Goal: Task Accomplishment & Management: Manage account settings

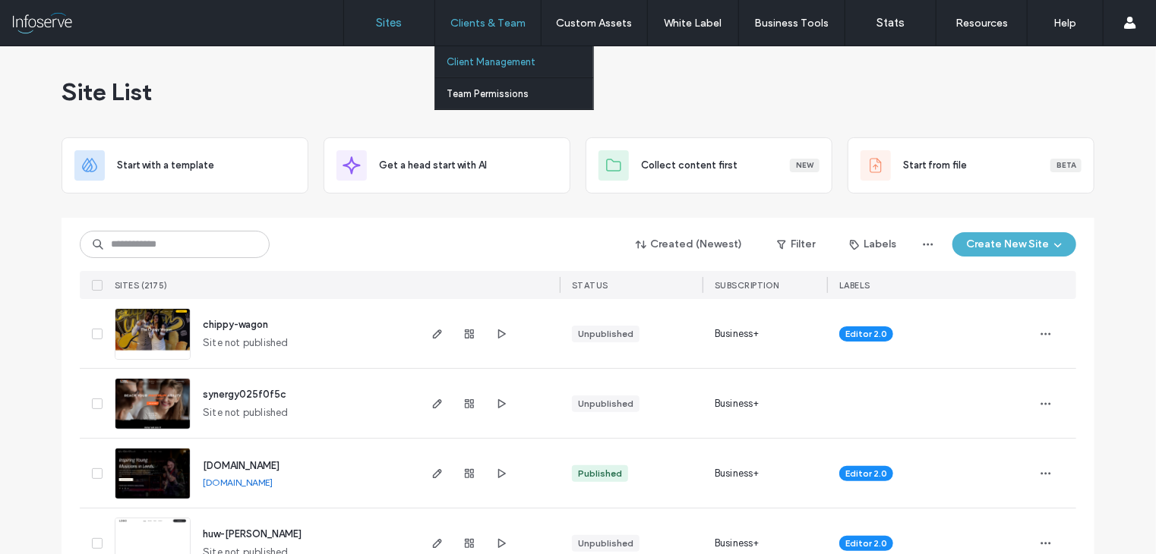
click at [473, 55] on link "Client Management" at bounding box center [520, 61] width 147 height 31
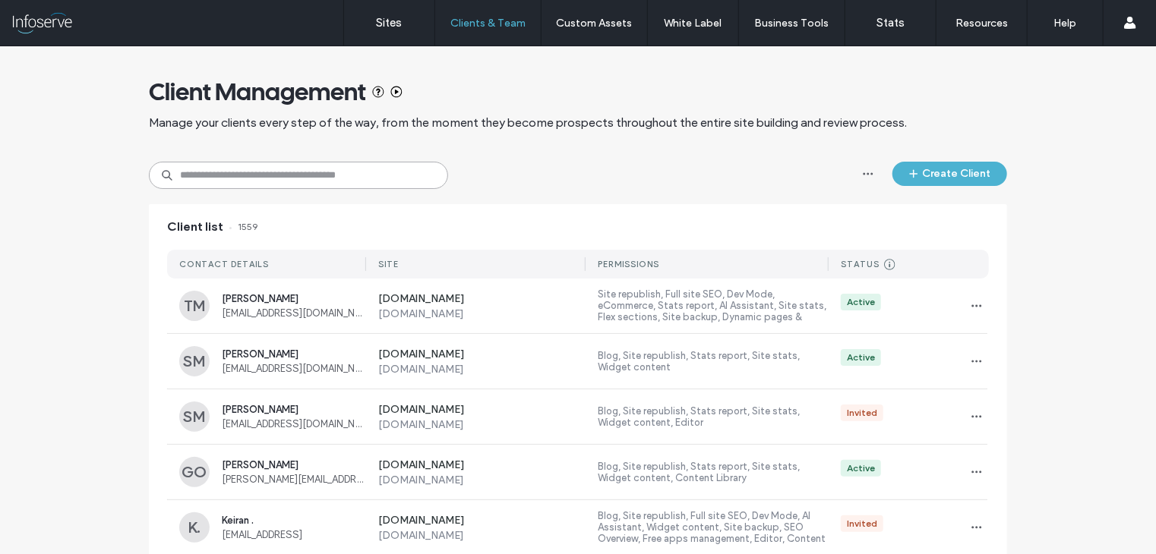
click at [322, 180] on input at bounding box center [298, 175] width 299 height 27
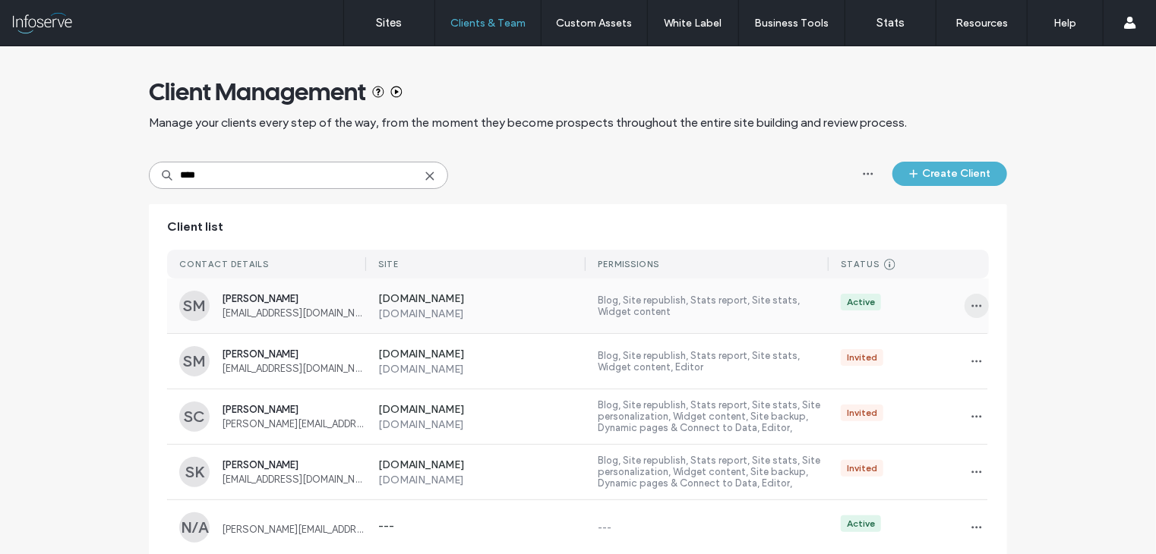
type input "****"
click at [972, 305] on use "button" at bounding box center [977, 306] width 10 height 2
click at [987, 351] on span at bounding box center [981, 345] width 18 height 17
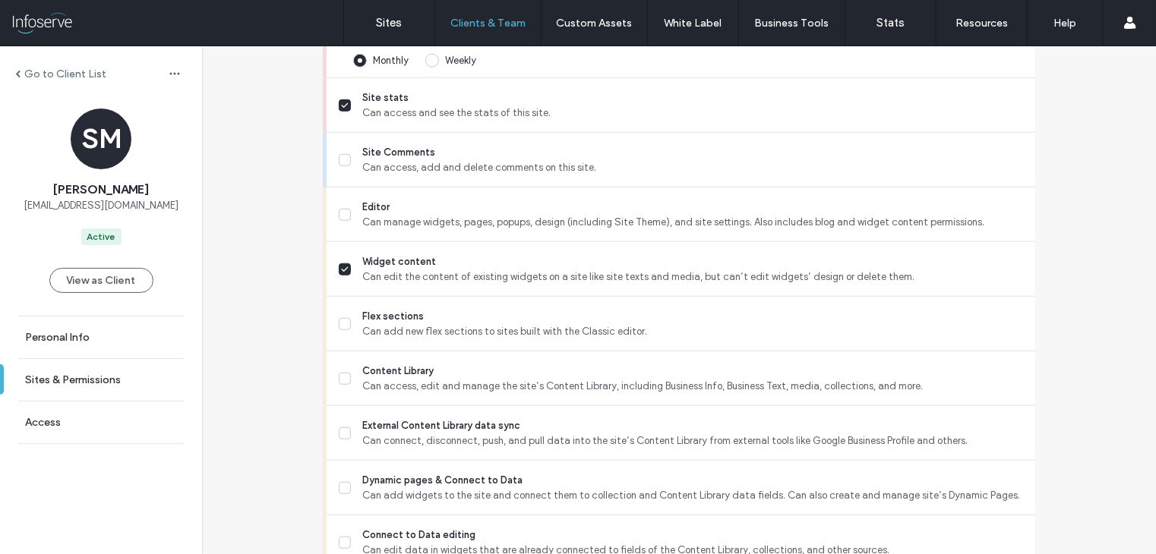
scroll to position [532, 0]
click at [349, 207] on label "Editor Can manage widgets, pages, popups, design (including Site Theme), and si…" at bounding box center [681, 216] width 684 height 30
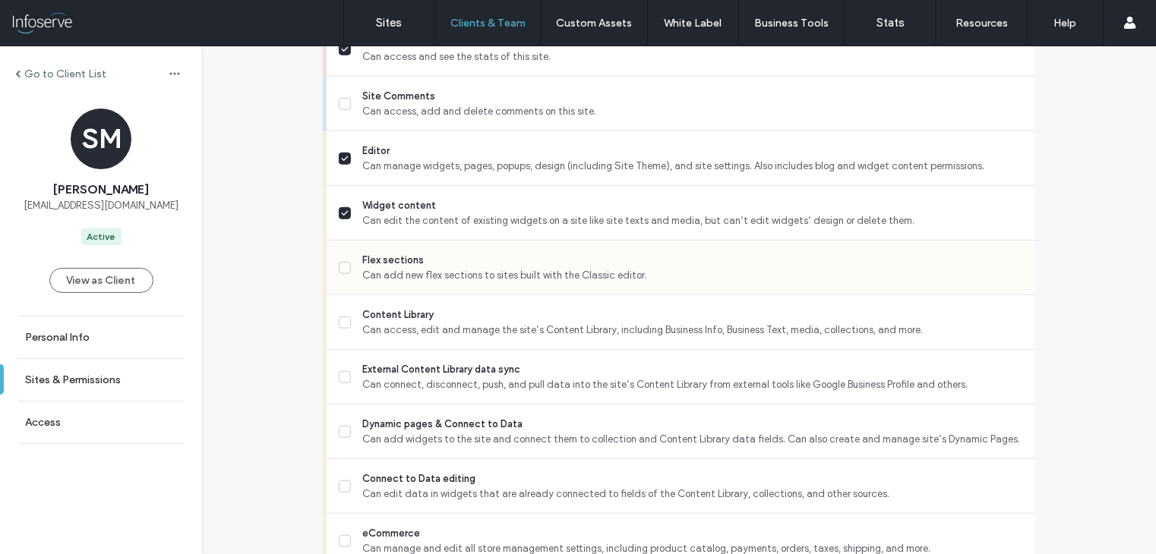
click at [346, 272] on label "Flex sections Can add new flex sections to sites built with the Classic editor." at bounding box center [681, 268] width 684 height 30
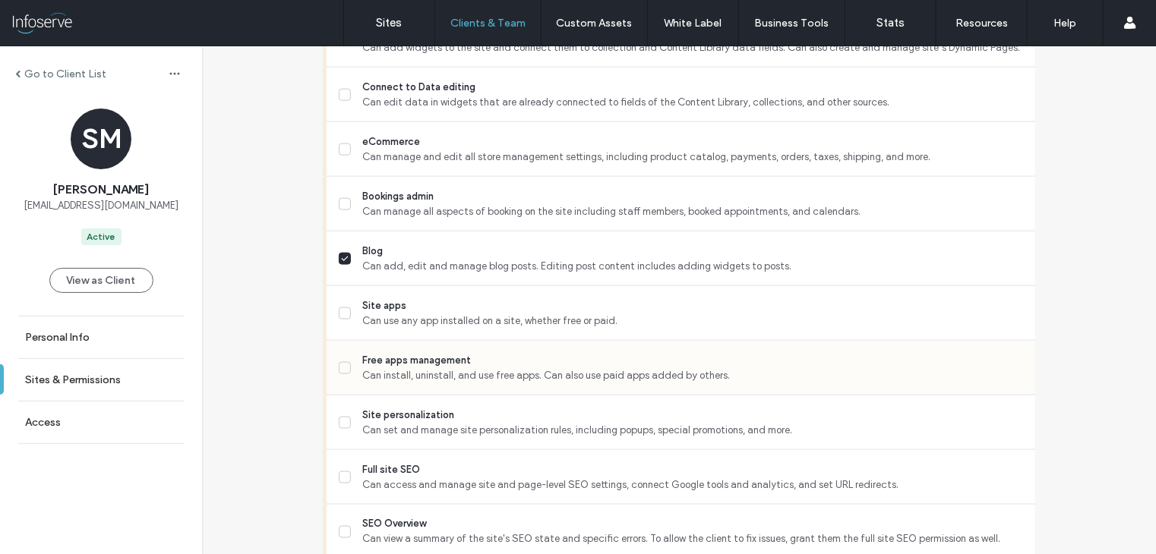
scroll to position [981, 0]
click at [341, 311] on icon at bounding box center [345, 314] width 8 height 6
click at [345, 379] on label "Free apps management Can install, uninstall, and use free apps. Can also use pa…" at bounding box center [681, 368] width 684 height 30
click at [343, 308] on span at bounding box center [345, 314] width 12 height 12
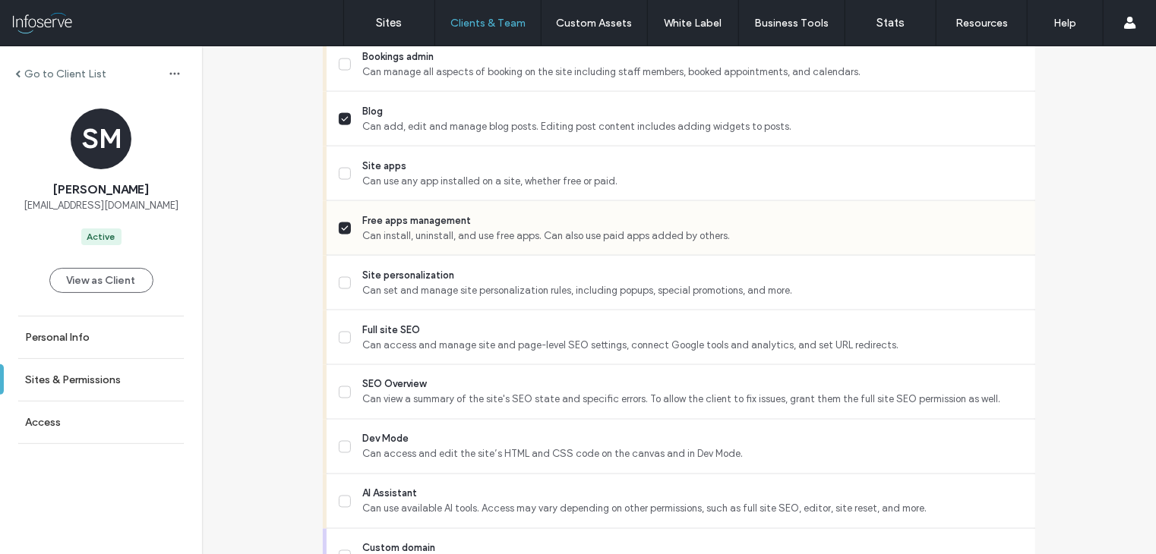
scroll to position [1120, 0]
click at [346, 339] on label "Full site SEO Can access and manage site and page-level SEO settings, connect G…" at bounding box center [681, 339] width 684 height 30
click at [339, 384] on label "SEO Overview Can view a summary of the site's SEO state and specific errors. To…" at bounding box center [681, 393] width 684 height 30
click at [341, 284] on icon at bounding box center [345, 284] width 8 height 6
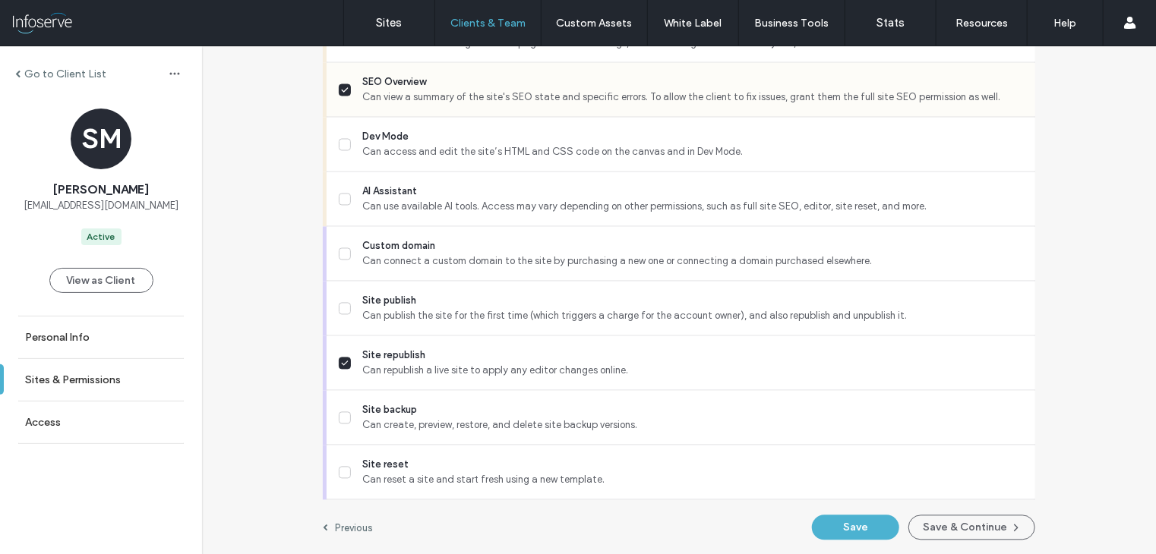
scroll to position [1422, 0]
click at [949, 518] on button "Save & Continue" at bounding box center [971, 528] width 127 height 25
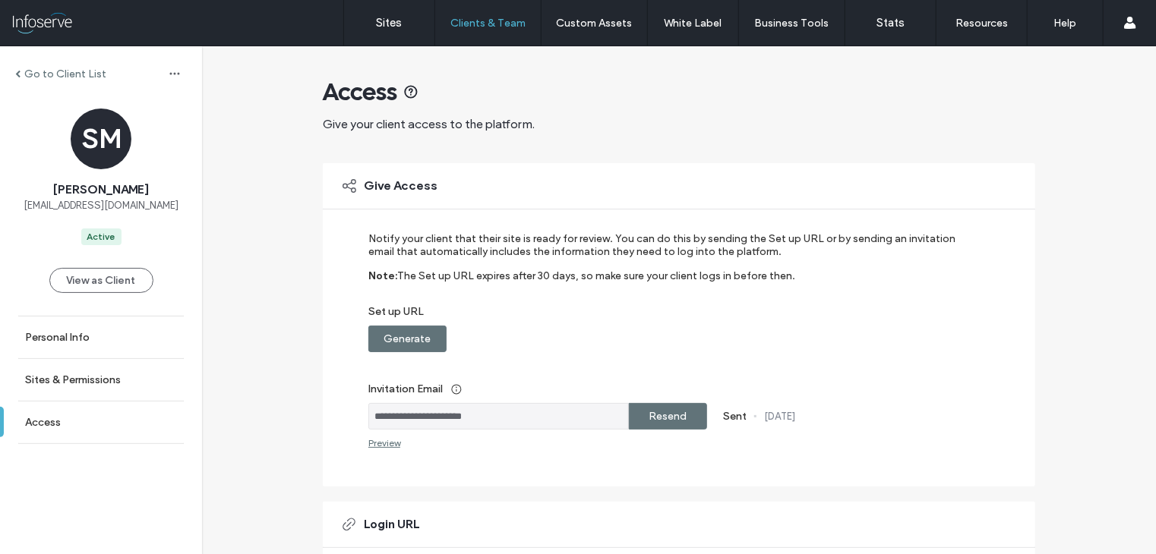
scroll to position [299, 0]
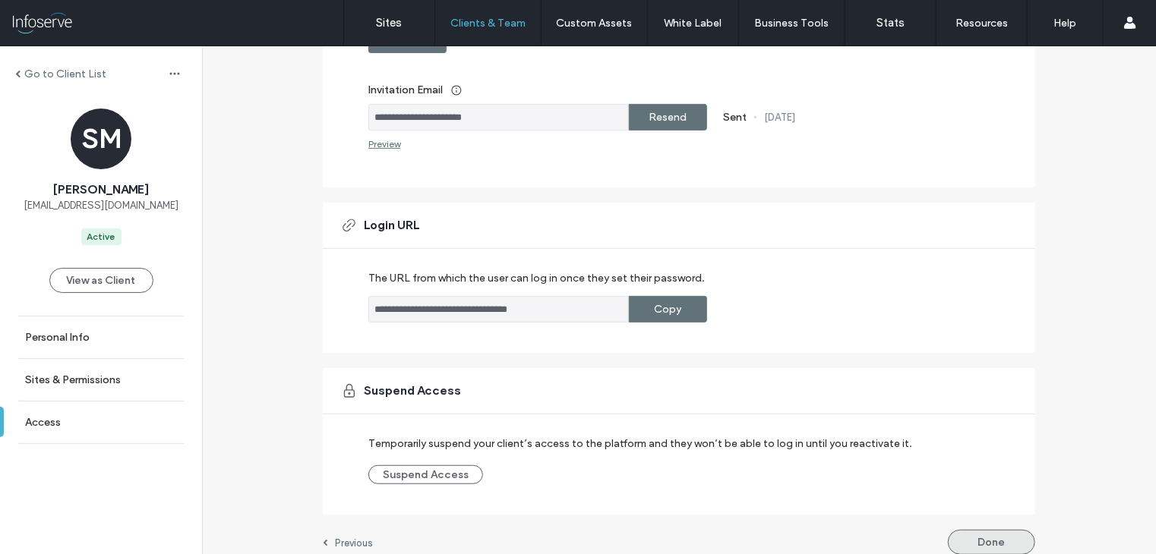
click at [983, 532] on button "Done" at bounding box center [991, 542] width 87 height 25
